Goal: Information Seeking & Learning: Compare options

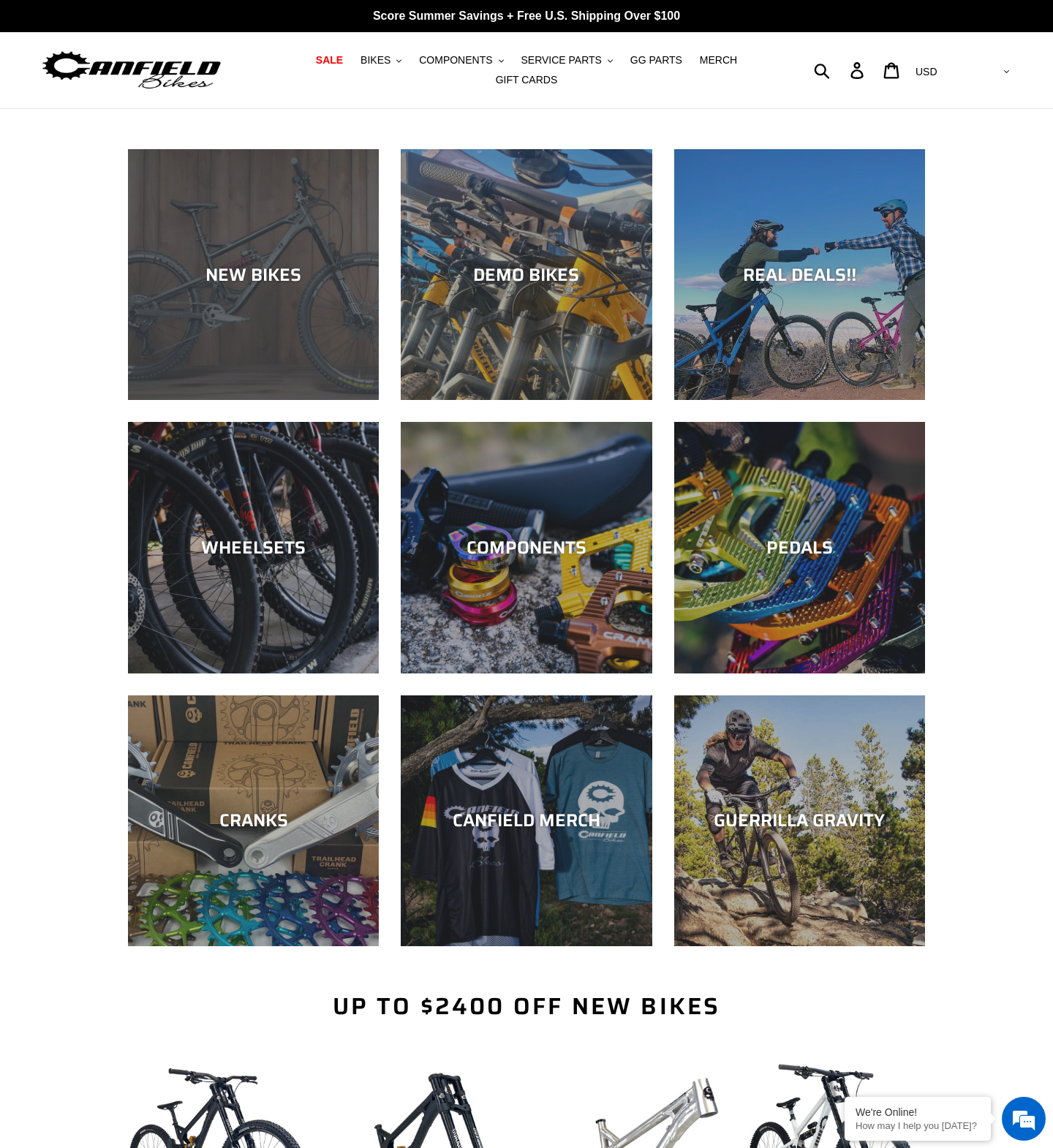
click at [231, 400] on div "NEW BIKES" at bounding box center [253, 400] width 251 height 0
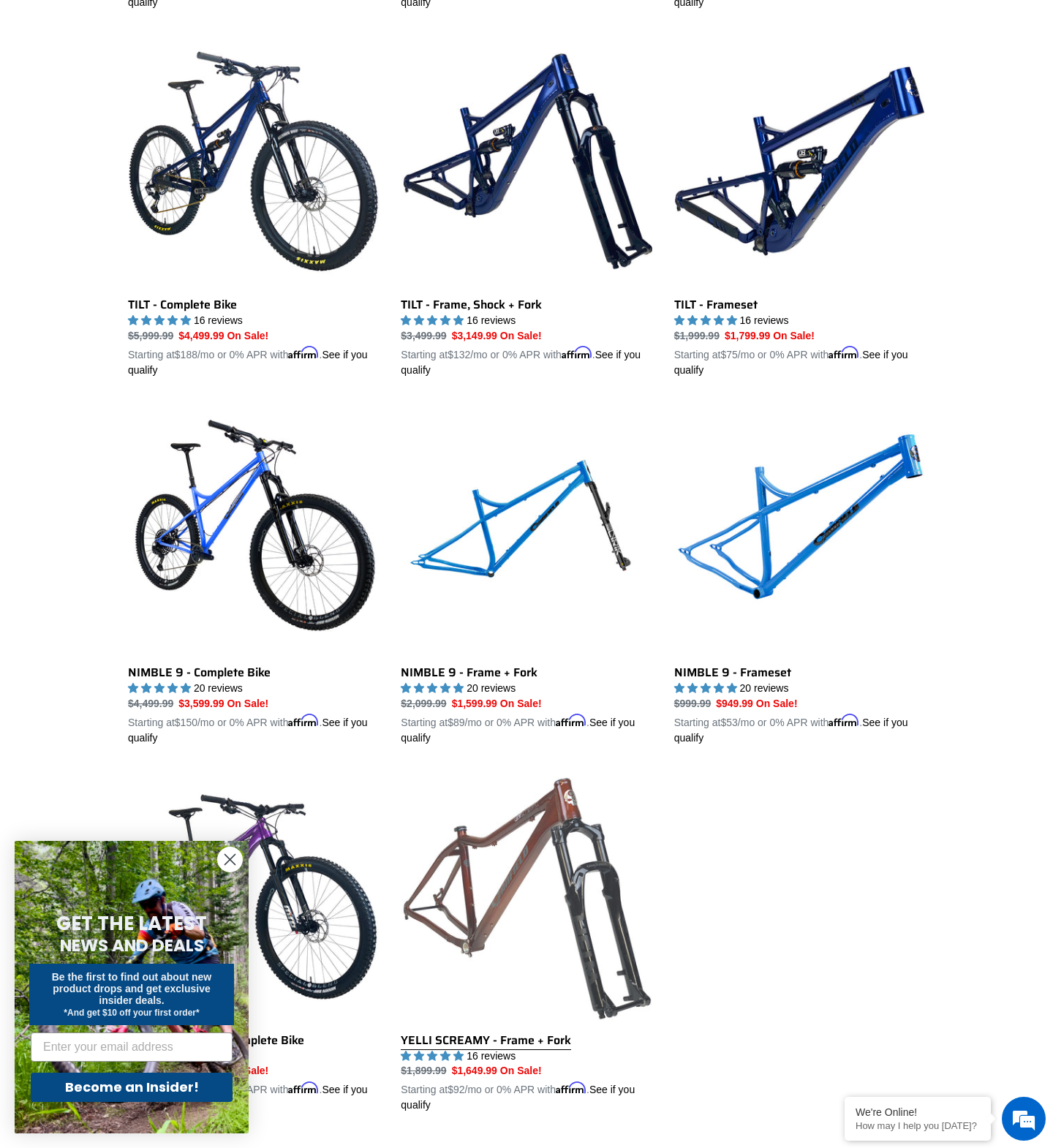
scroll to position [1793, 0]
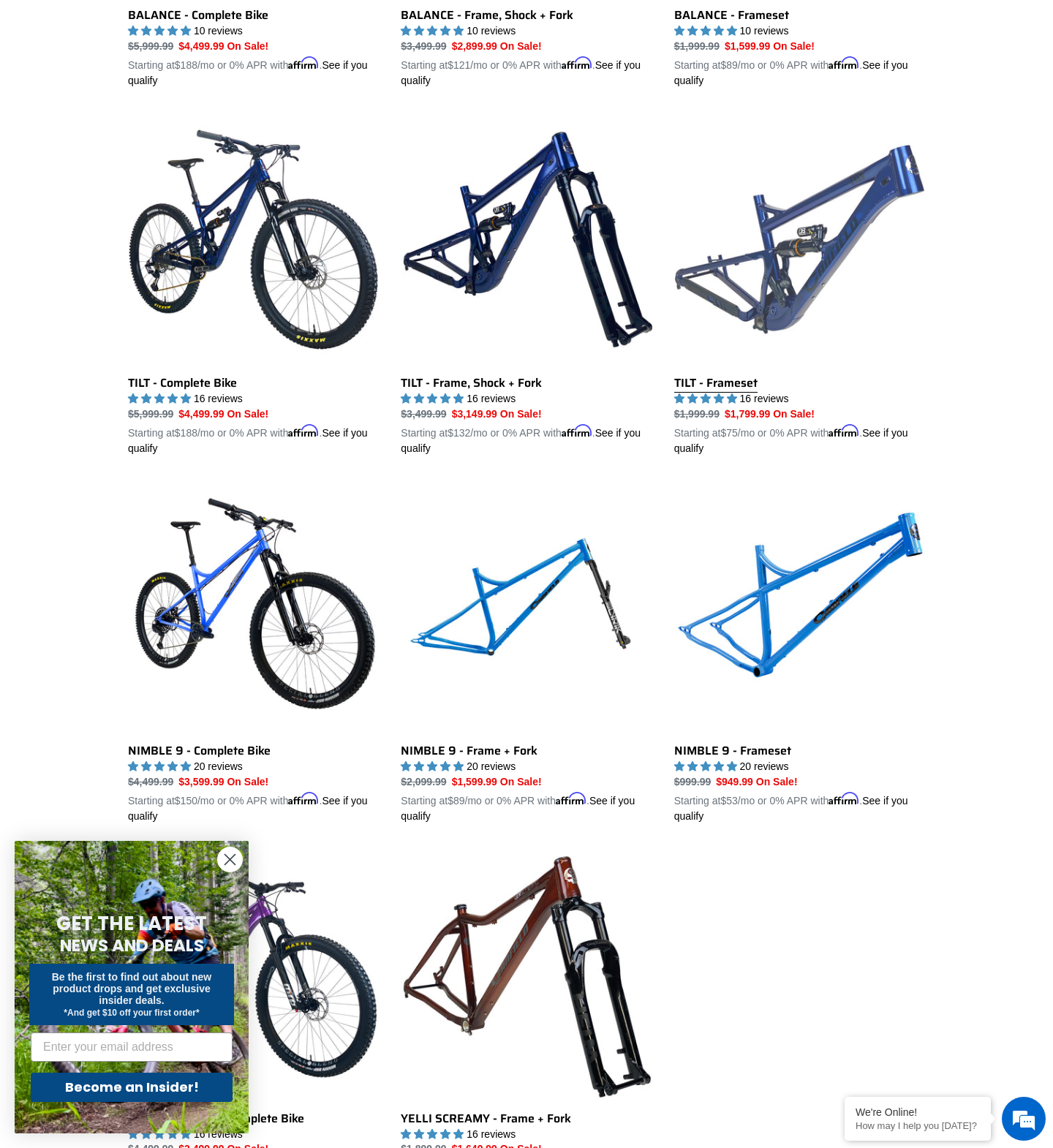
click at [838, 220] on link "TILT - Frameset" at bounding box center [799, 285] width 251 height 342
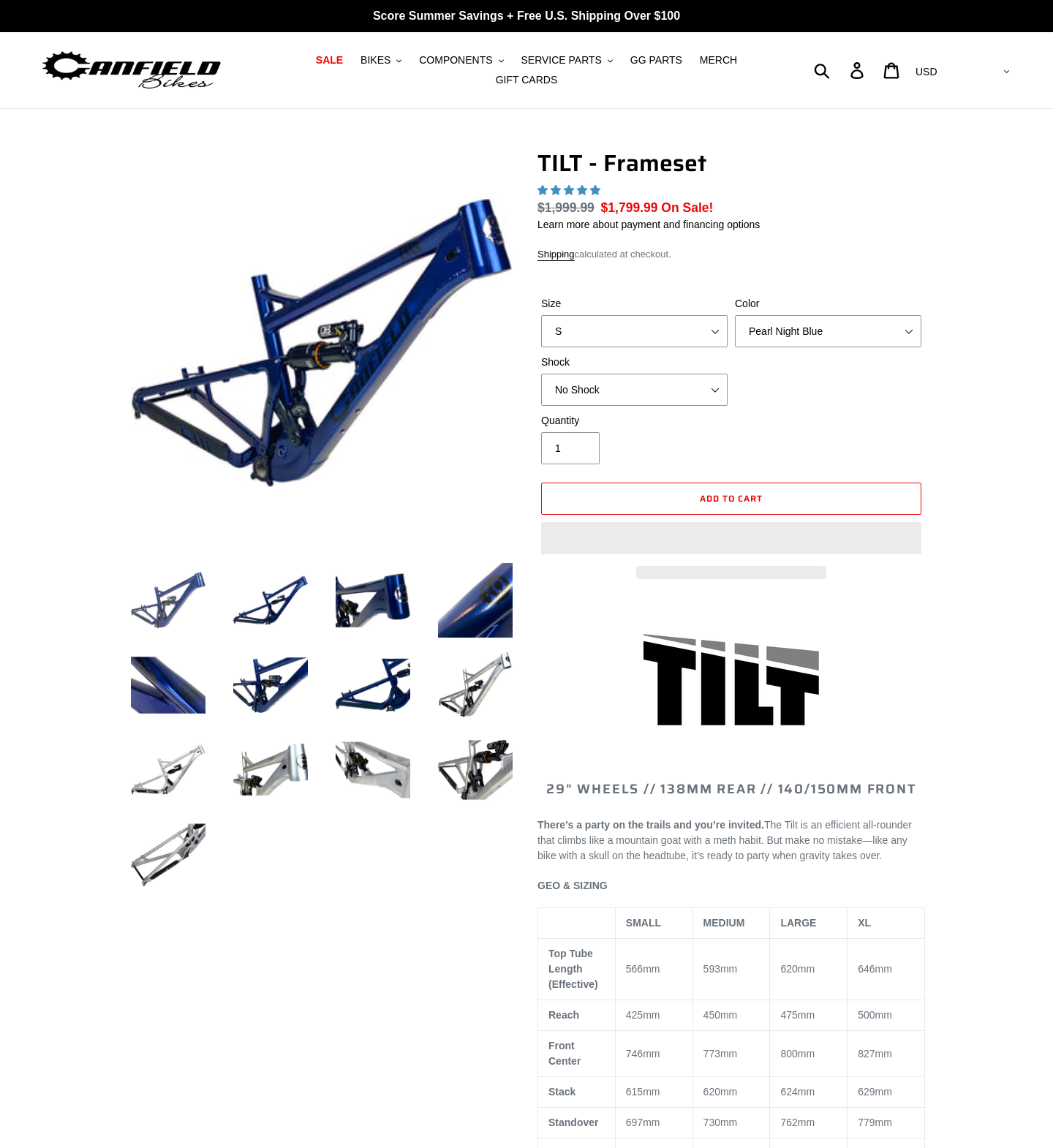
select select "highest-rating"
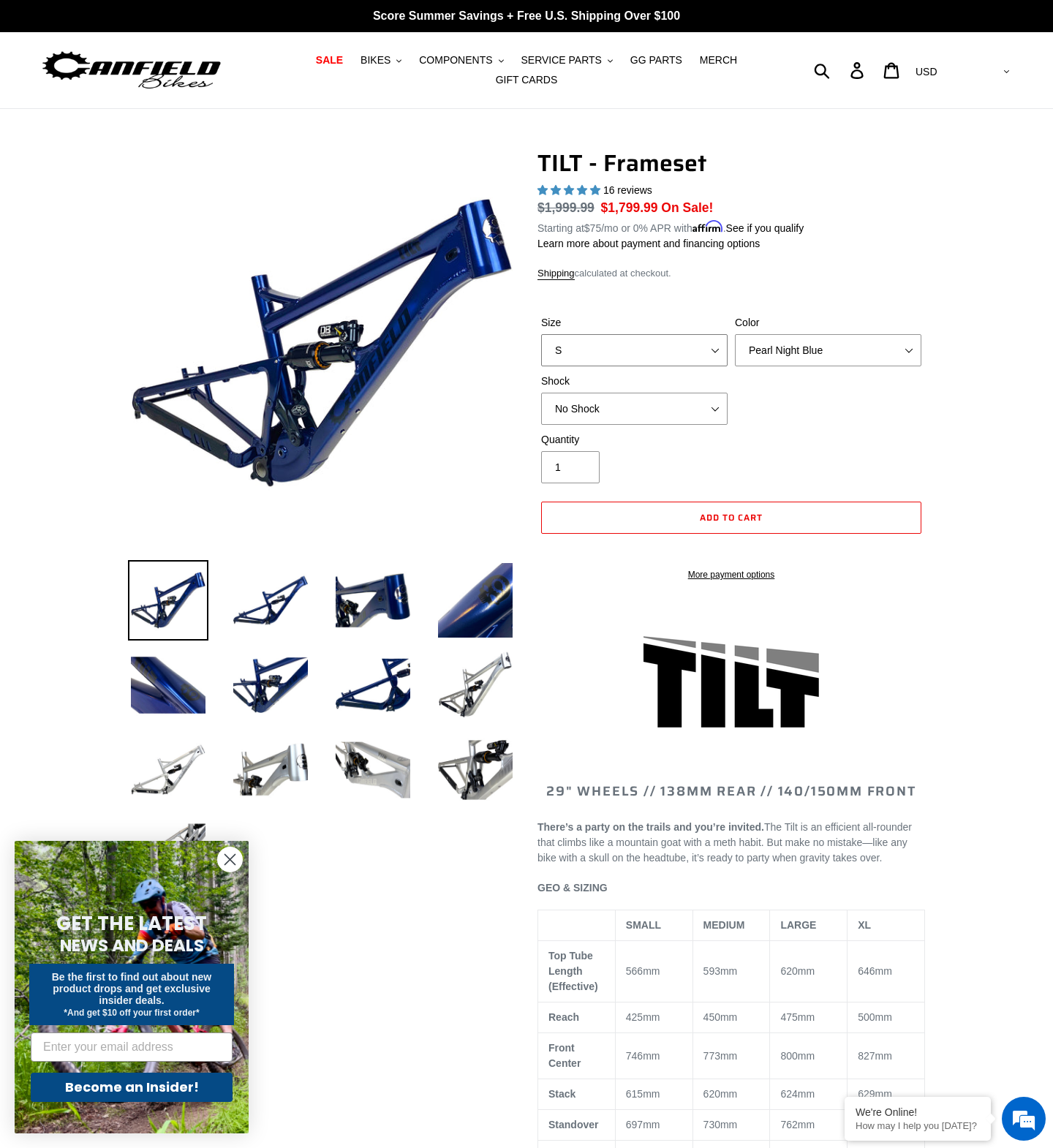
click at [587, 346] on select "S M L XL" at bounding box center [634, 350] width 187 height 32
select select "L"
click at [541, 334] on select "S M L XL" at bounding box center [634, 350] width 187 height 32
click at [691, 415] on select "No Shock Cane Creek DB Kitsuma Air RockShox Deluxe Ultimate Fox FLOAT X EXT Sto…" at bounding box center [634, 409] width 187 height 32
select select "EXT Storia Lok V3"
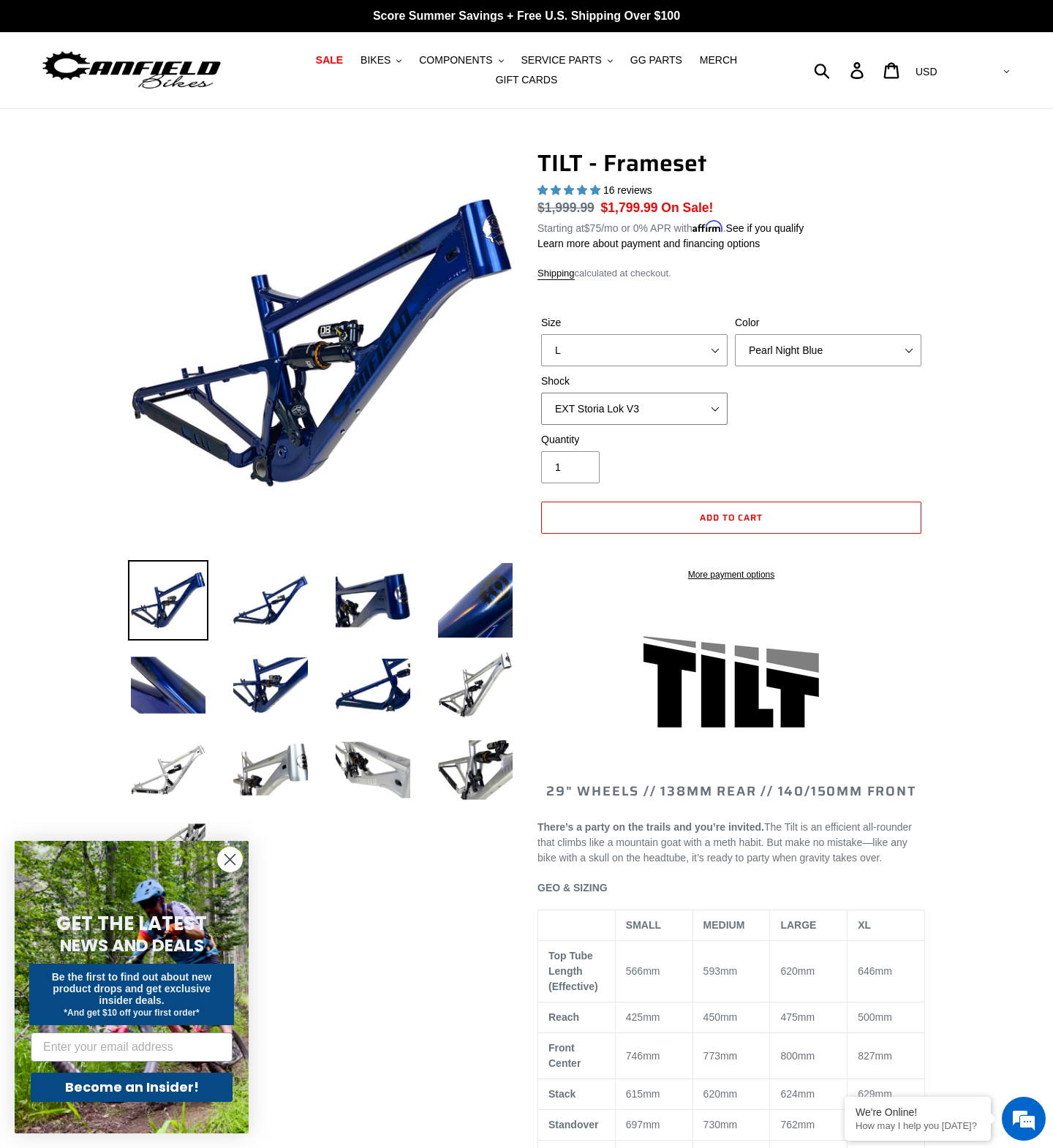
click at [541, 393] on select "No Shock Cane Creek DB Kitsuma Air RockShox Deluxe Ultimate Fox FLOAT X EXT Sto…" at bounding box center [634, 409] width 187 height 32
click at [389, 68] on button "BIKES .cls-1{fill:#231f20}" at bounding box center [381, 60] width 56 height 19
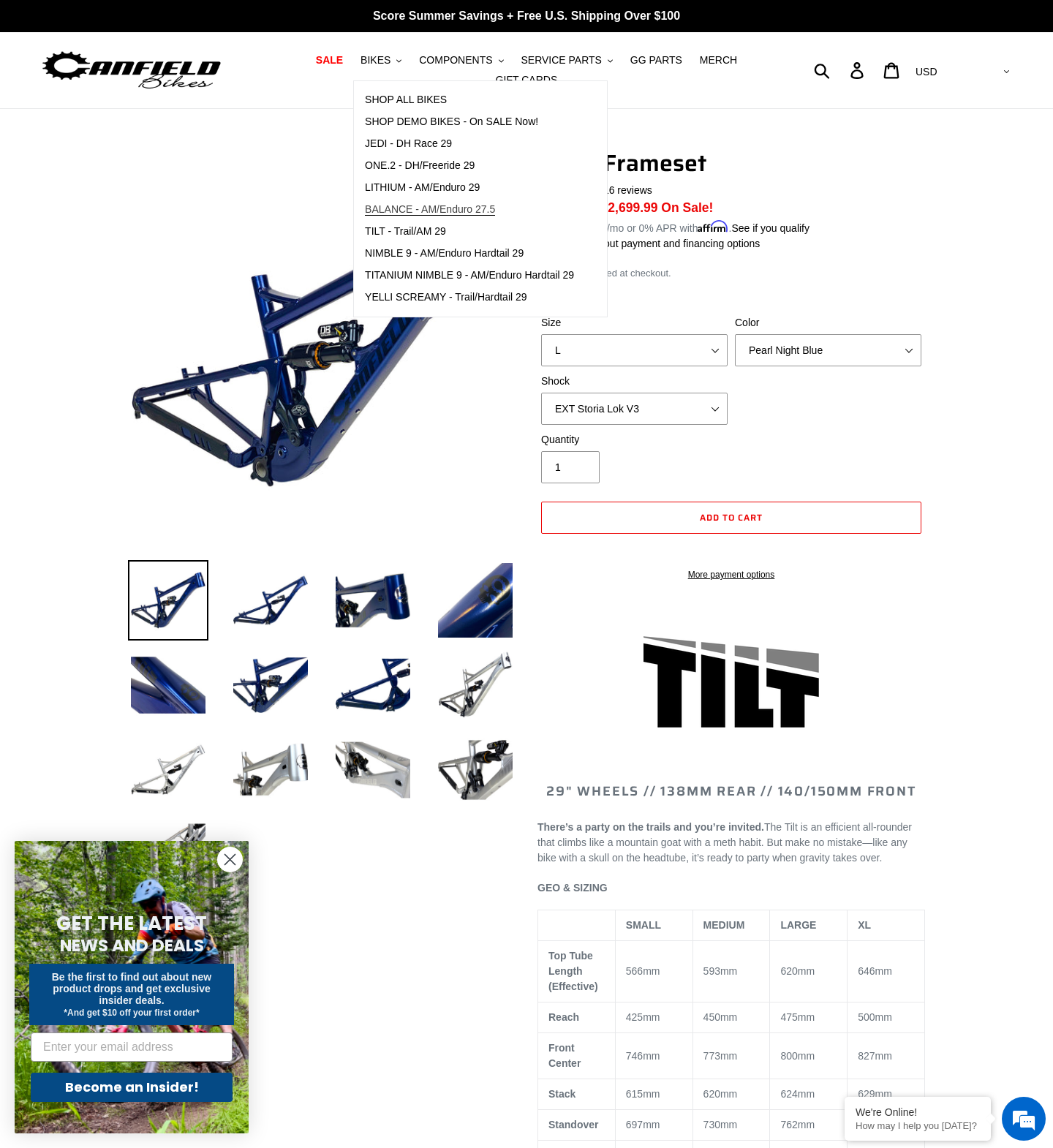
click at [388, 212] on span "BALANCE - AM/Enduro 27.5" at bounding box center [430, 209] width 130 height 13
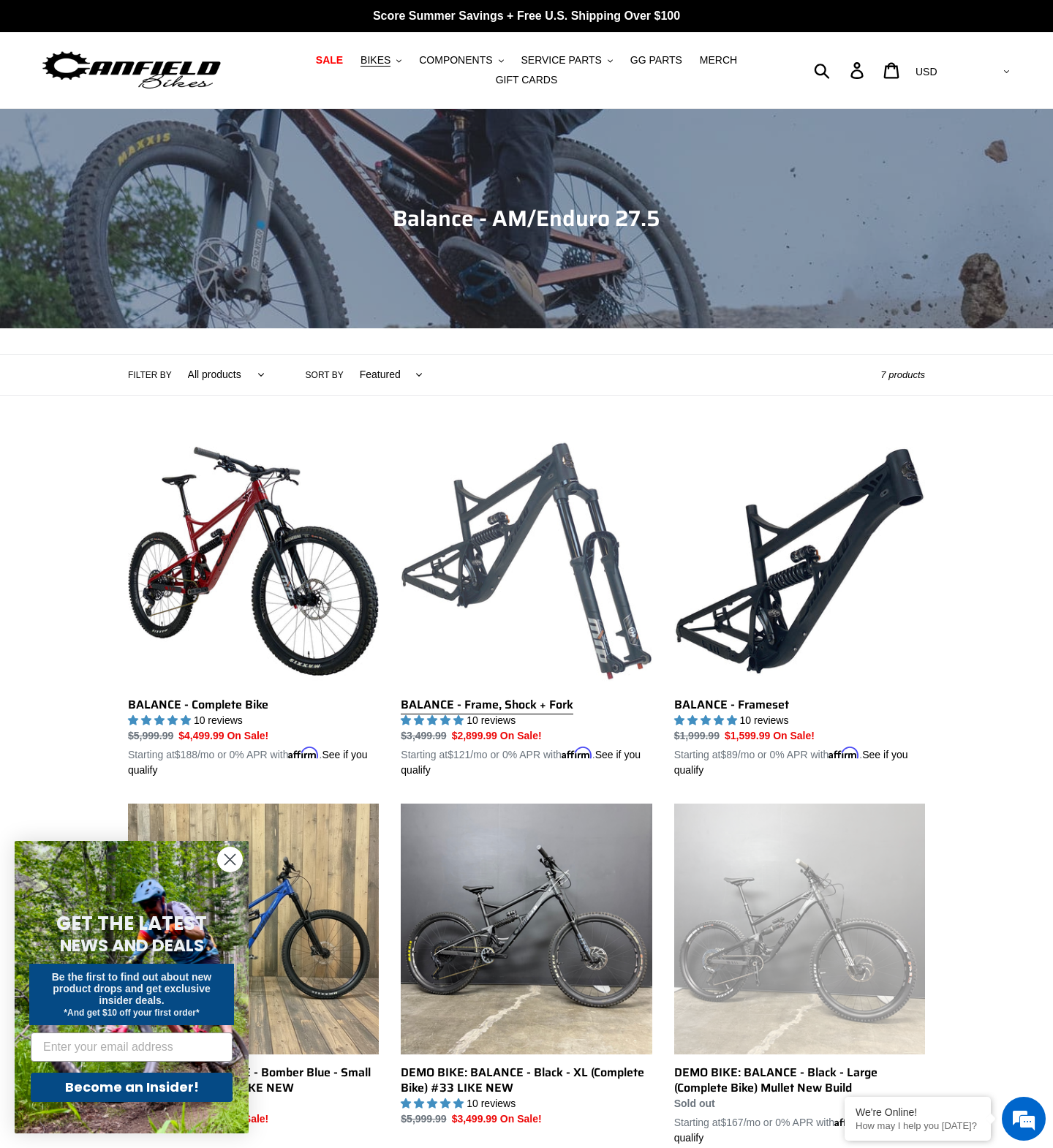
click at [575, 585] on link "BALANCE - Frame, Shock + Fork" at bounding box center [526, 607] width 251 height 342
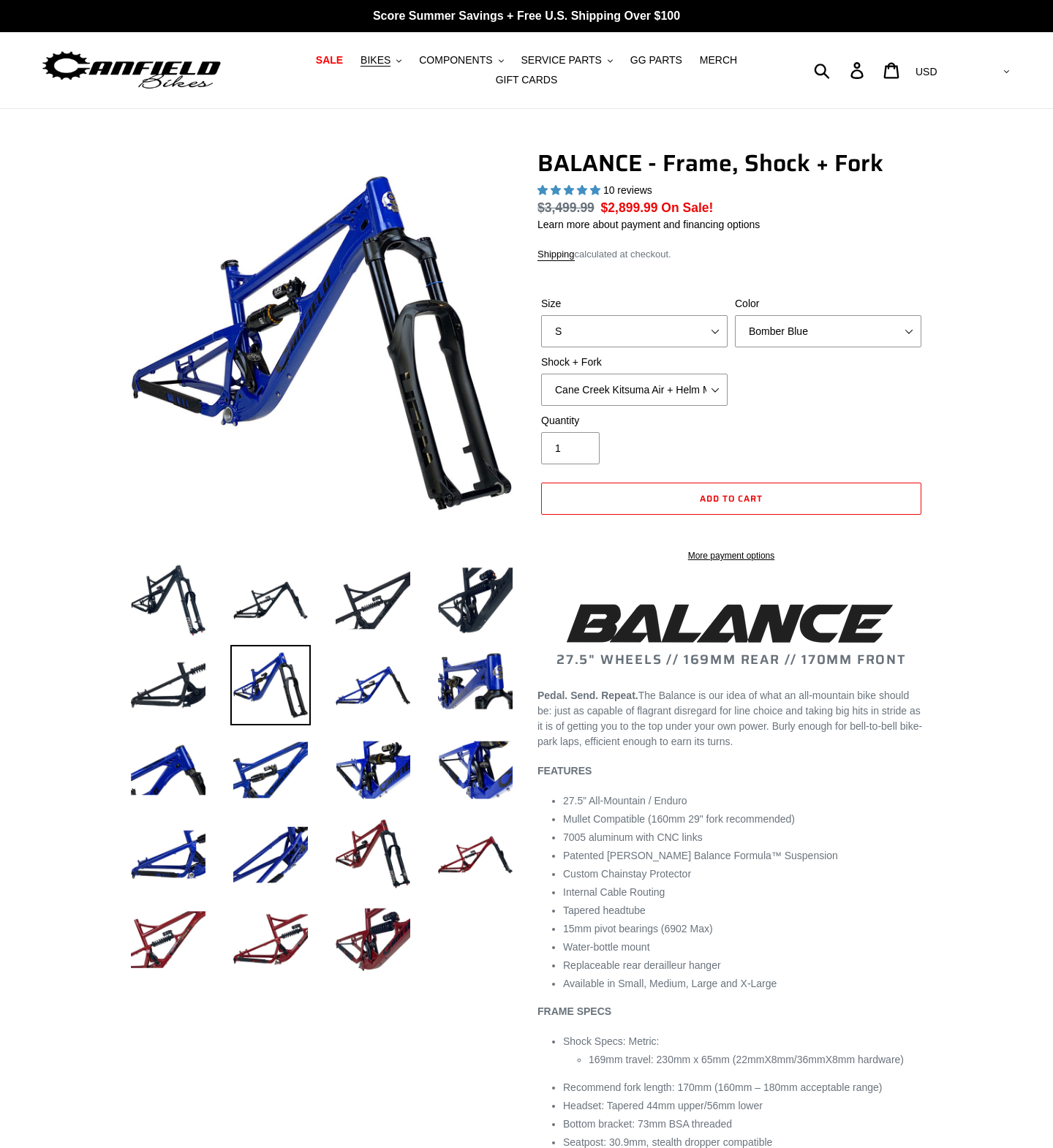
select select "highest-rating"
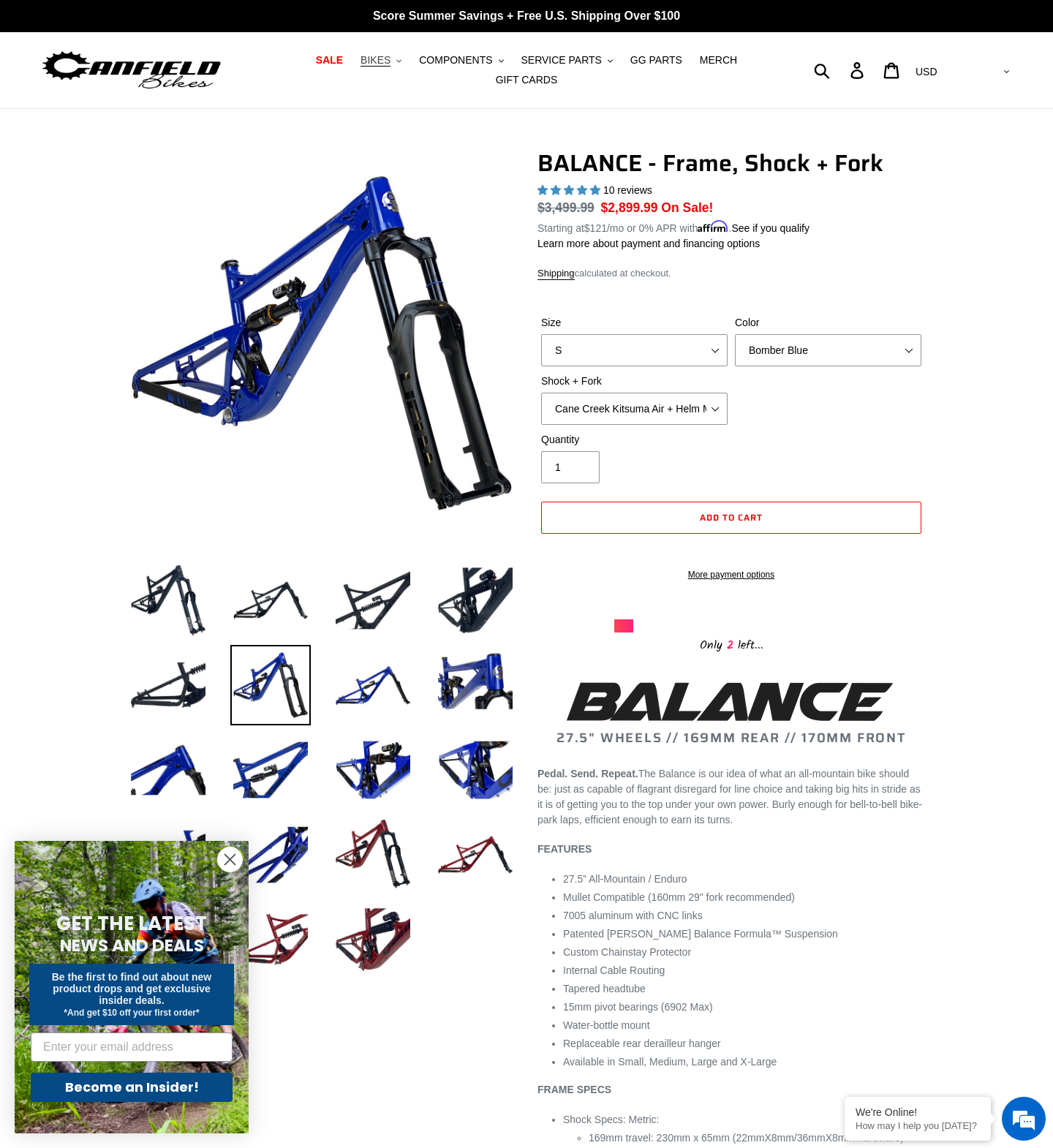
click at [383, 59] on span "BIKES" at bounding box center [375, 60] width 30 height 13
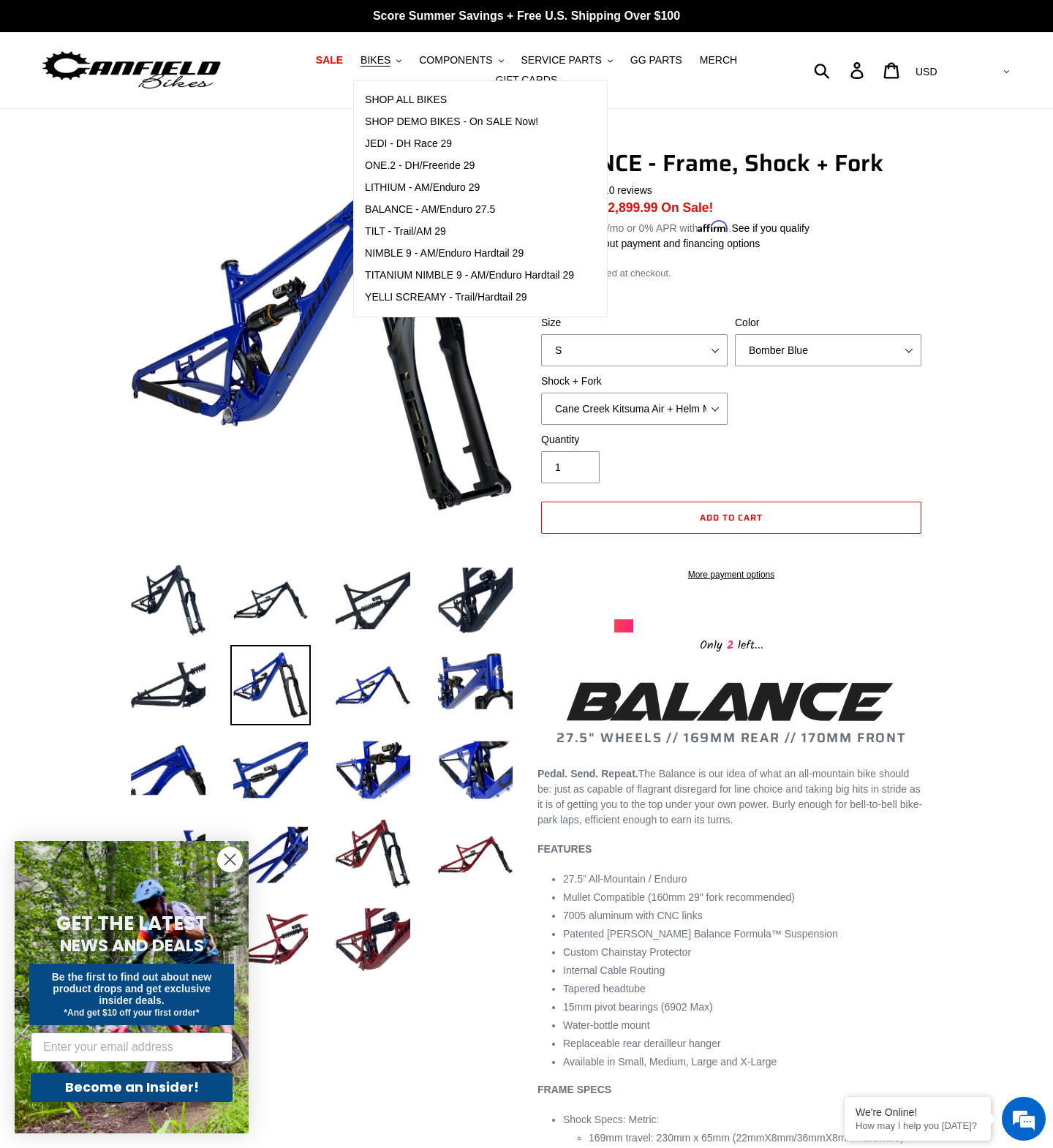
click at [114, 302] on div at bounding box center [310, 568] width 410 height 836
